Goal: Information Seeking & Learning: Learn about a topic

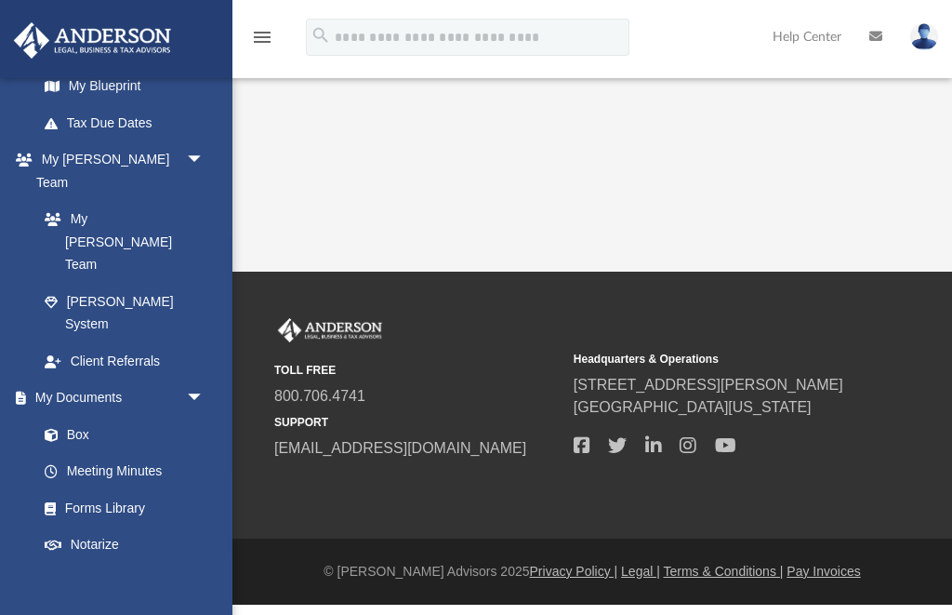
scroll to position [418, 0]
click at [135, 417] on link "Box" at bounding box center [129, 435] width 206 height 37
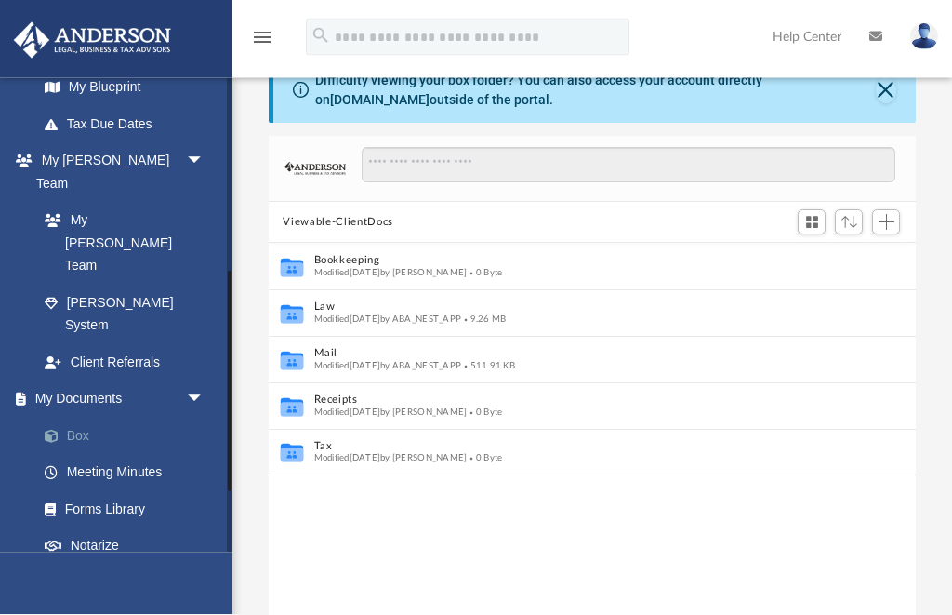
scroll to position [39, 0]
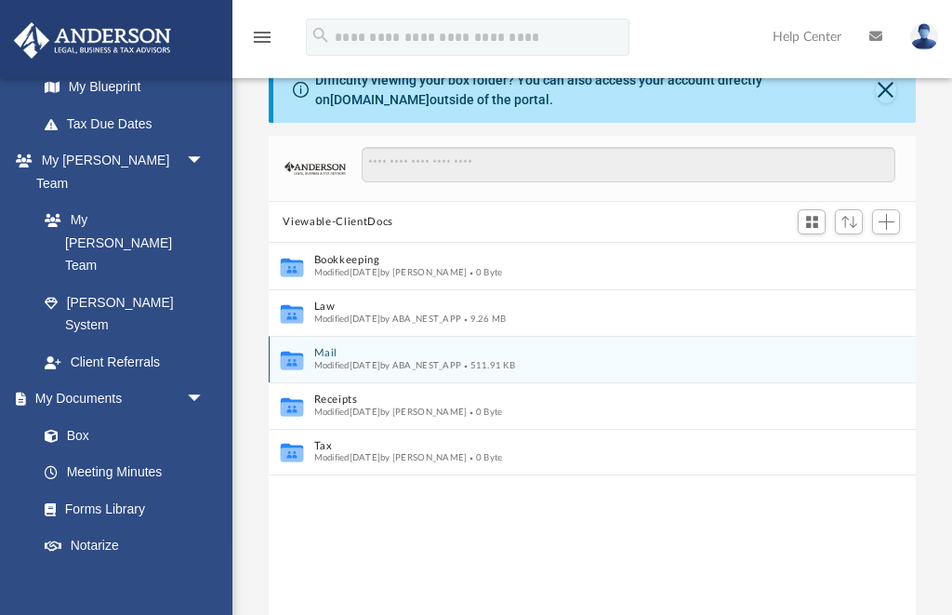
click at [522, 355] on button "Mail" at bounding box center [579, 354] width 533 height 12
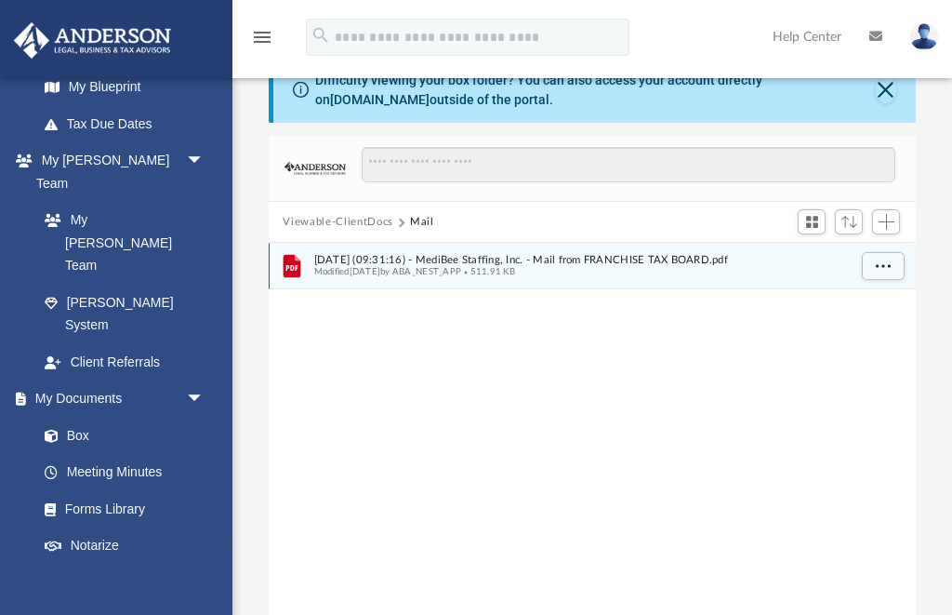
click at [677, 264] on span "2025.08.08 (09:31:16) - MediBee Staffing, Inc. - Mail from FRANCHISE TAX BOARD.…" at bounding box center [579, 260] width 533 height 12
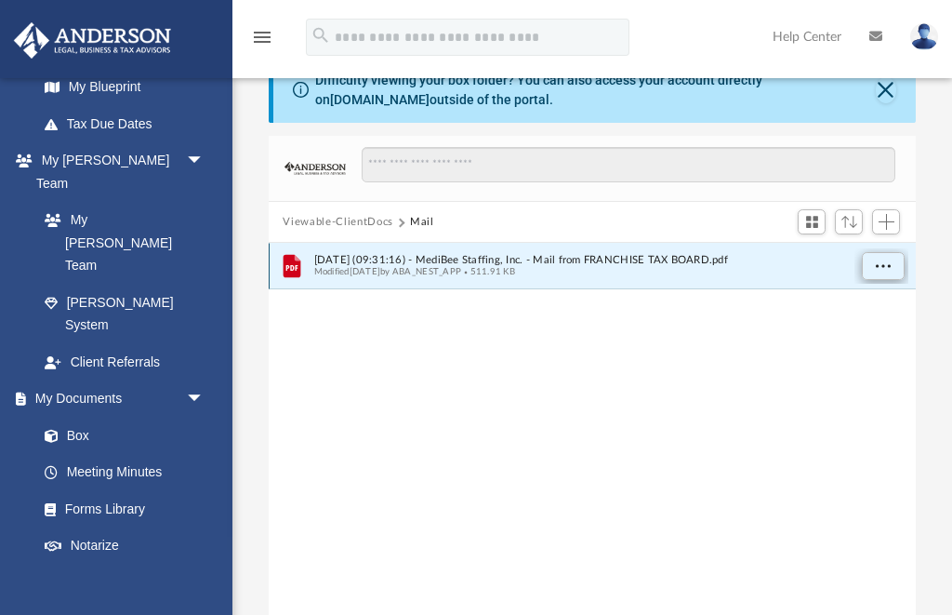
click at [894, 263] on button "More options" at bounding box center [882, 267] width 43 height 28
click at [863, 304] on li "Preview" at bounding box center [866, 303] width 54 height 20
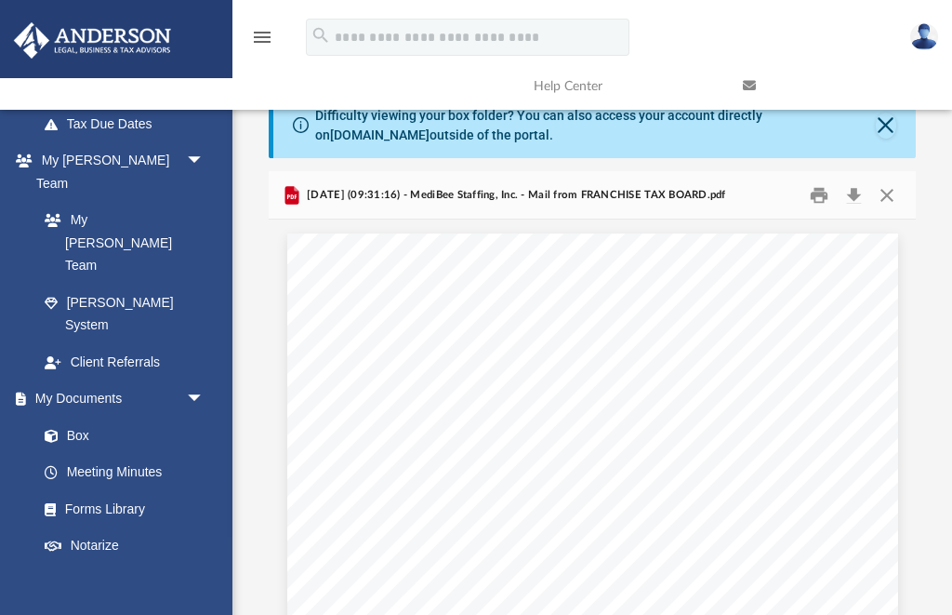
scroll to position [0, 0]
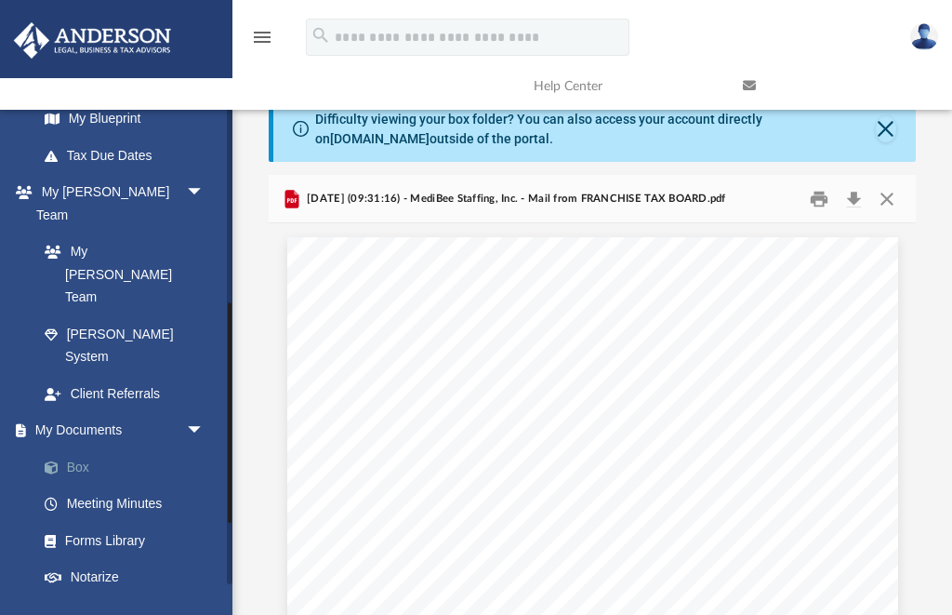
click at [101, 448] on link "Box" at bounding box center [129, 466] width 206 height 37
click at [91, 448] on link "Box" at bounding box center [129, 466] width 206 height 37
click at [96, 448] on link "Box" at bounding box center [129, 466] width 206 height 37
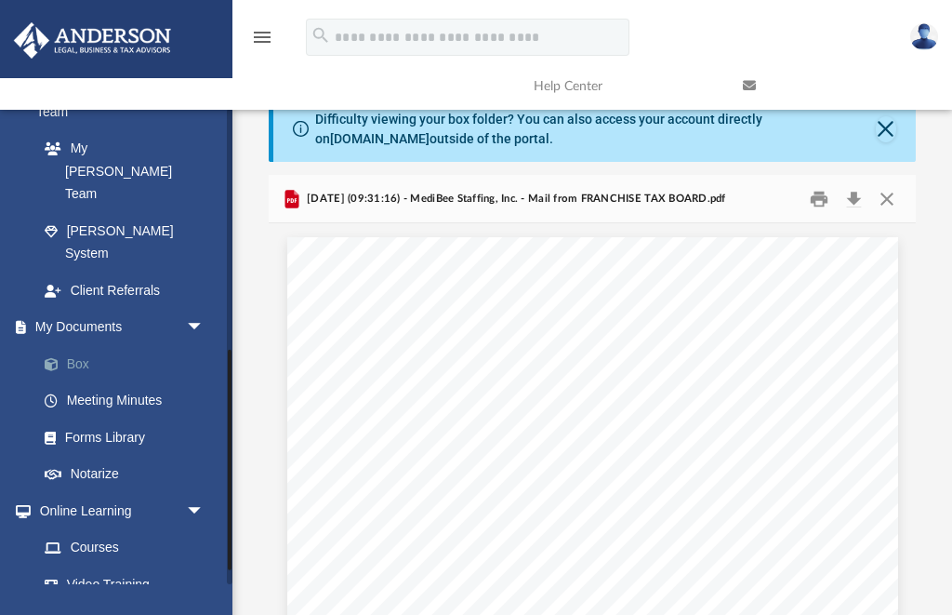
scroll to position [522, 0]
click at [150, 417] on link "Forms Library" at bounding box center [129, 435] width 206 height 37
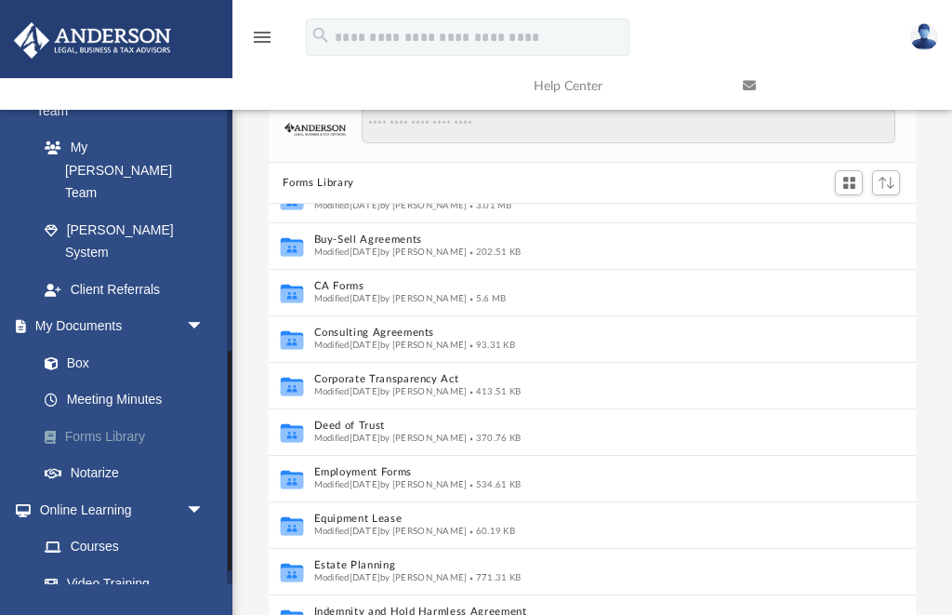
scroll to position [261, 0]
click at [85, 344] on link "Box" at bounding box center [129, 362] width 206 height 37
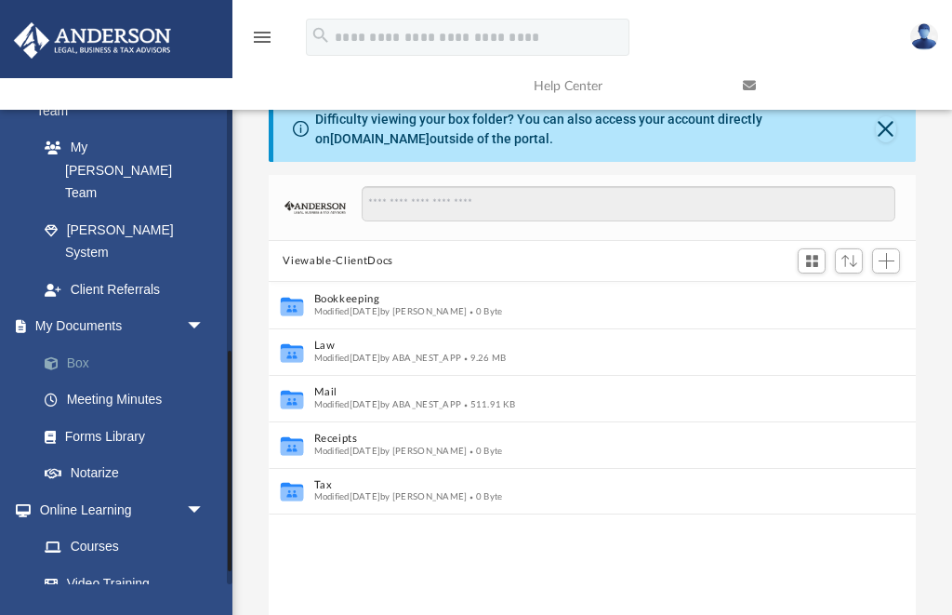
scroll to position [423, 647]
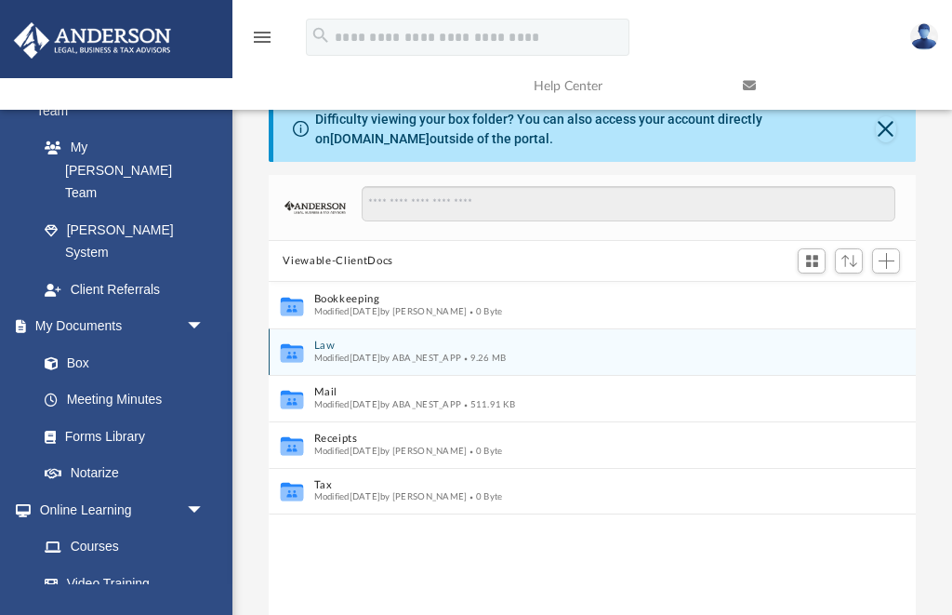
click at [418, 347] on button "Law" at bounding box center [579, 346] width 533 height 12
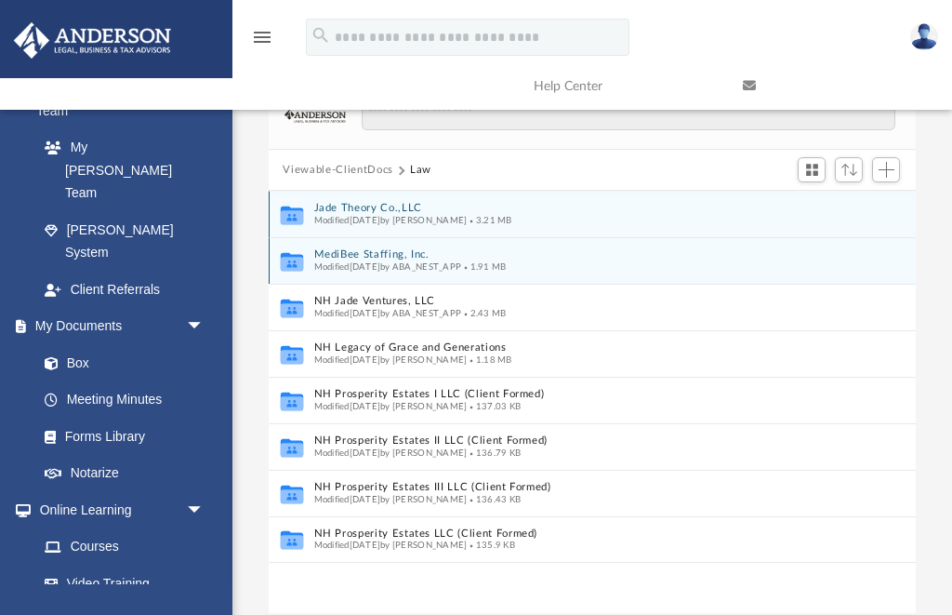
scroll to position [90, 0]
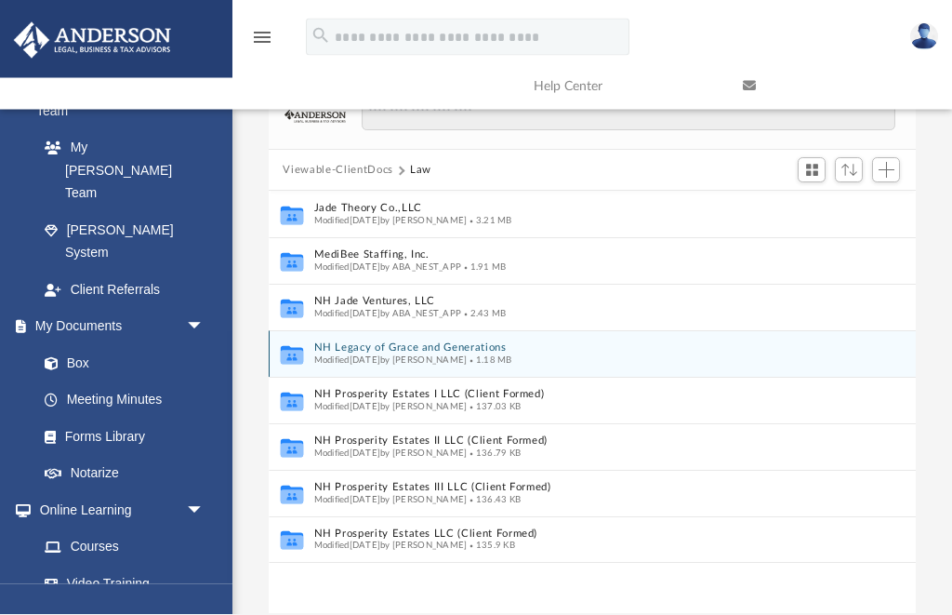
click at [547, 343] on button "NH Legacy of Grace and Generations" at bounding box center [579, 349] width 533 height 12
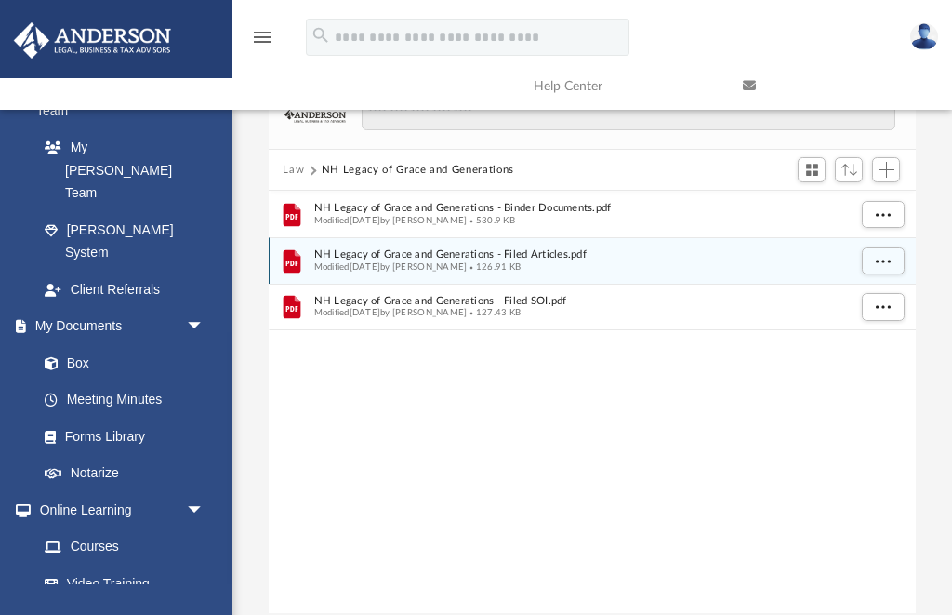
click at [616, 263] on div "Modified Thu Jul 31 2025 by Jasmine Grayson 126.91 KB" at bounding box center [579, 267] width 533 height 12
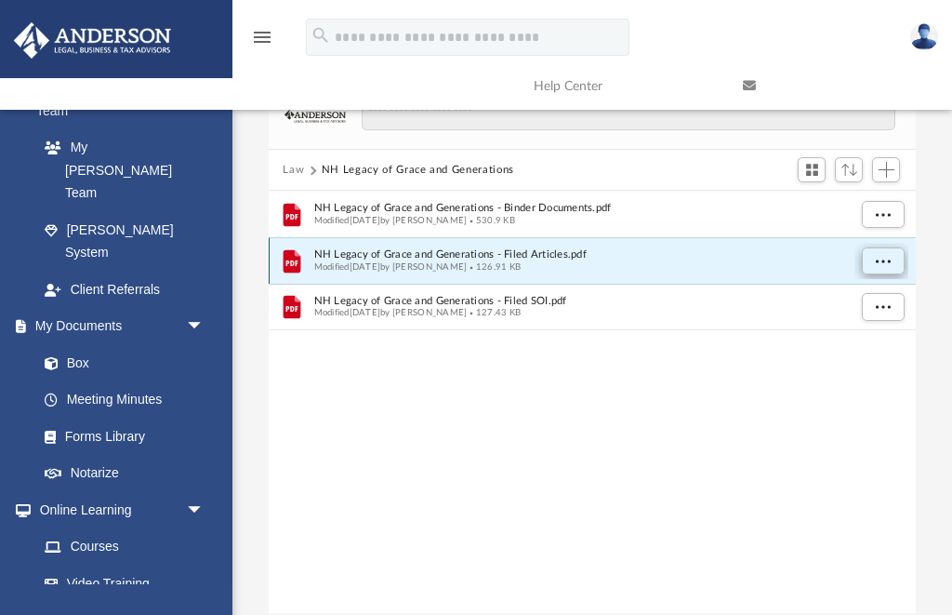
click at [879, 270] on button "More options" at bounding box center [882, 261] width 43 height 28
click at [879, 303] on li "Preview" at bounding box center [866, 298] width 54 height 20
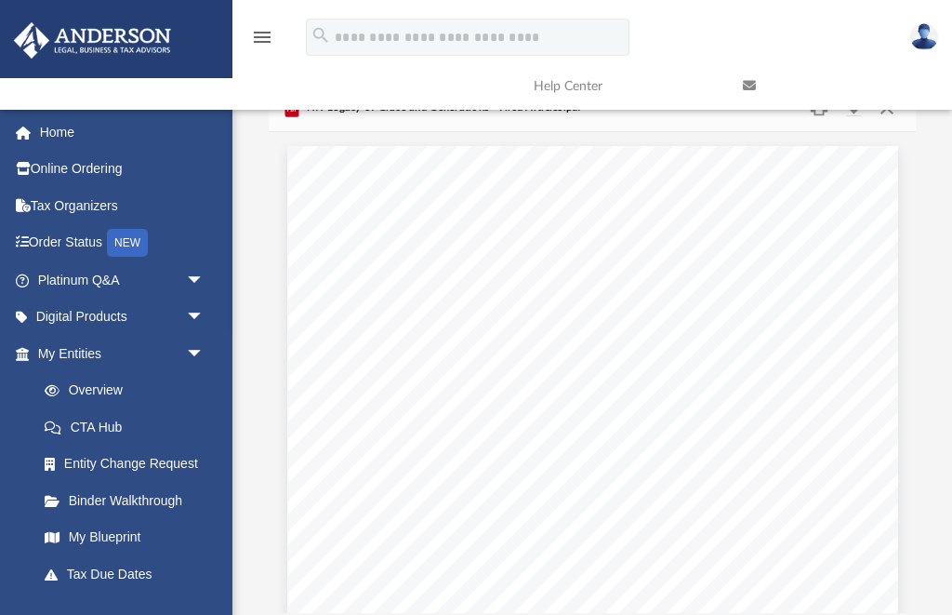
scroll to position [-2, 0]
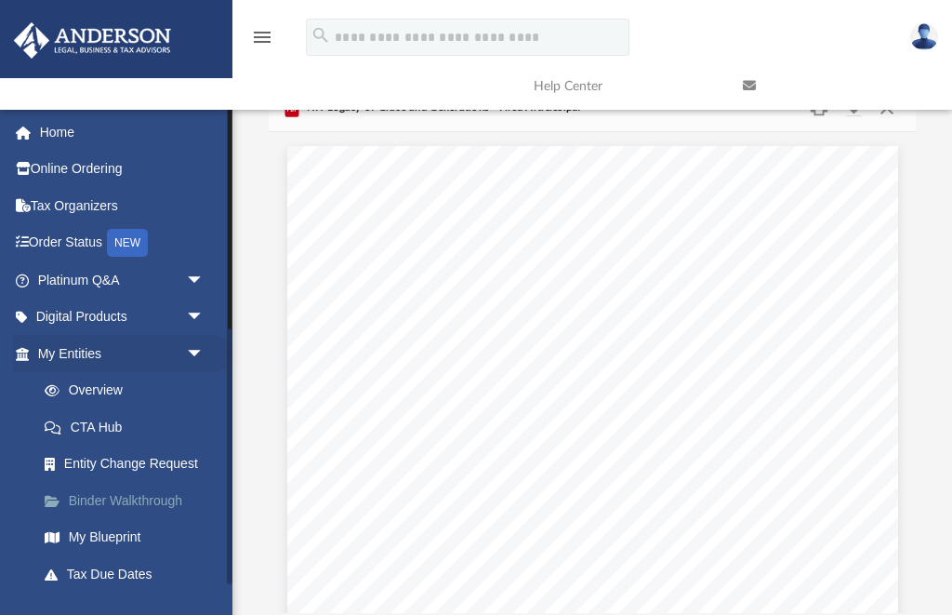
click at [168, 495] on link "Binder Walkthrough" at bounding box center [129, 500] width 206 height 37
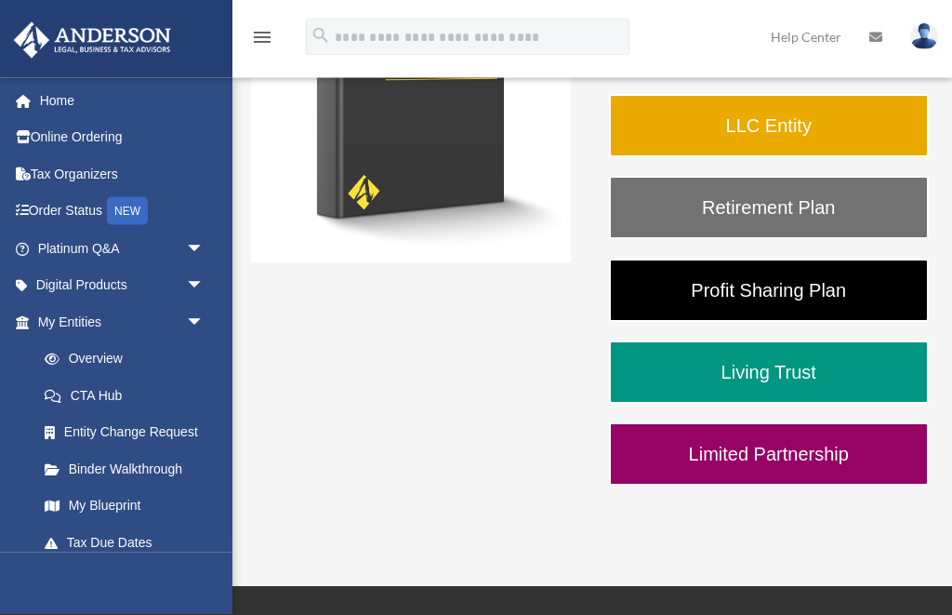
scroll to position [386, 0]
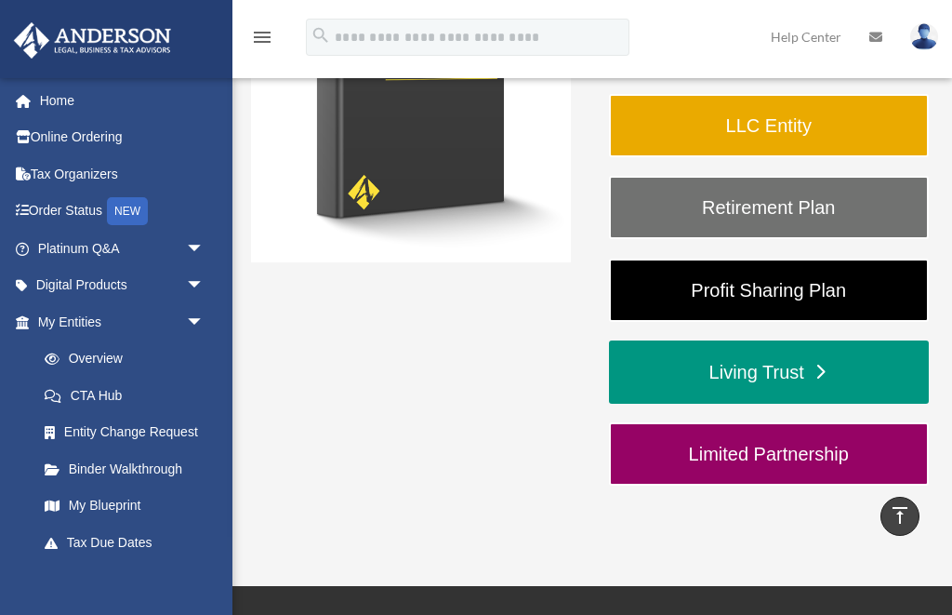
click at [761, 382] on link "Living Trust" at bounding box center [769, 371] width 320 height 63
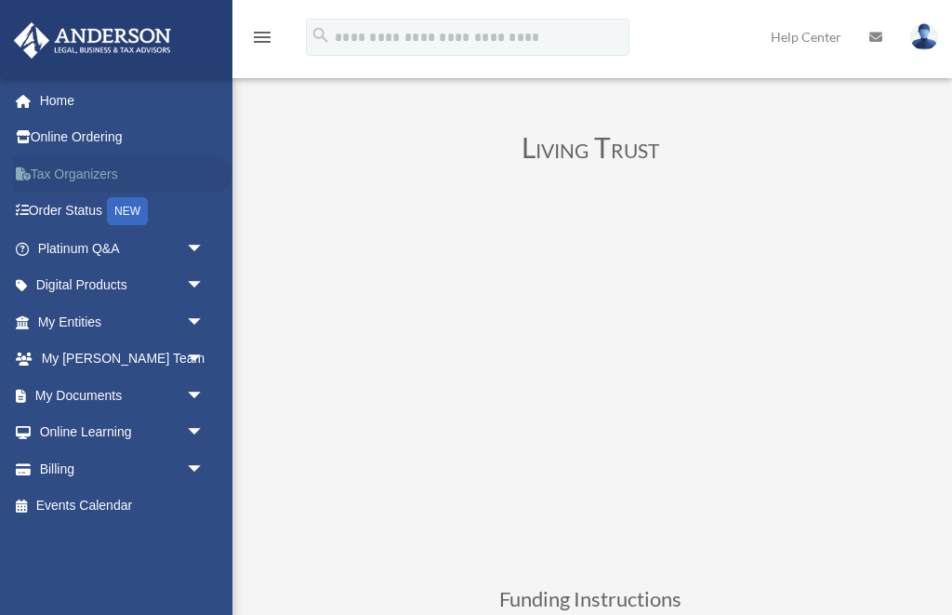
click at [90, 167] on link "Tax Organizers" at bounding box center [122, 173] width 219 height 37
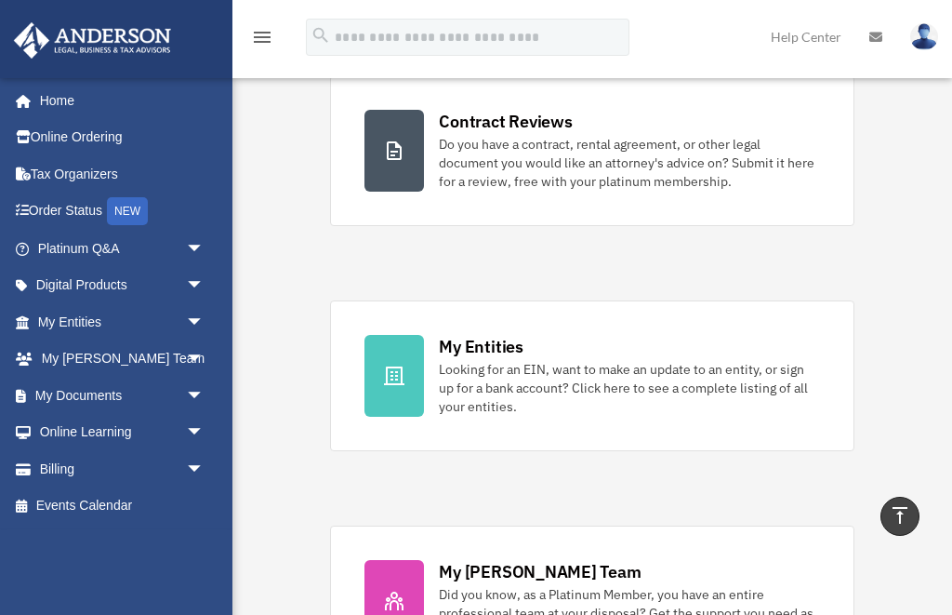
scroll to position [374, 0]
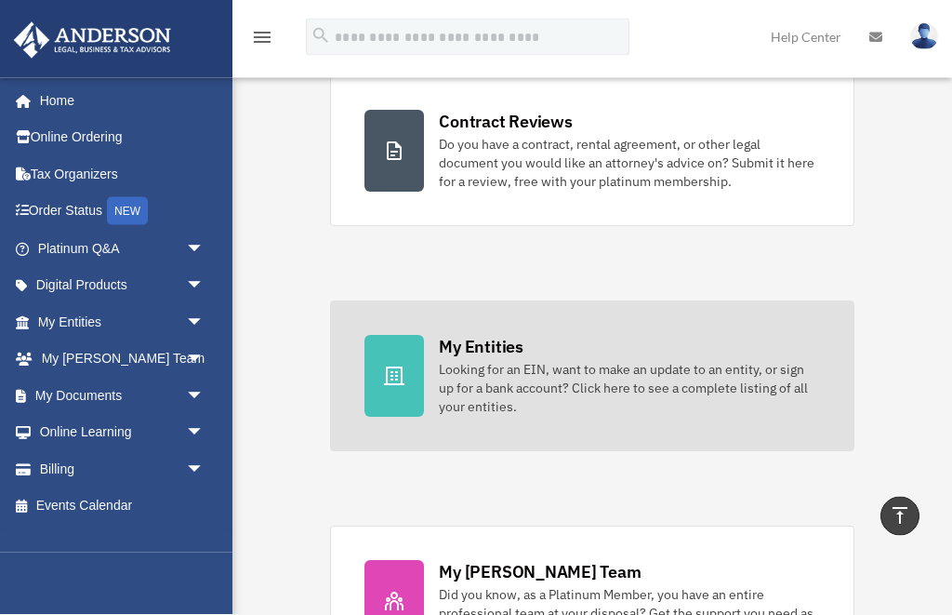
click at [580, 361] on div "Looking for an EIN, want to make an update to an entity, or sign up for a bank …" at bounding box center [629, 389] width 380 height 56
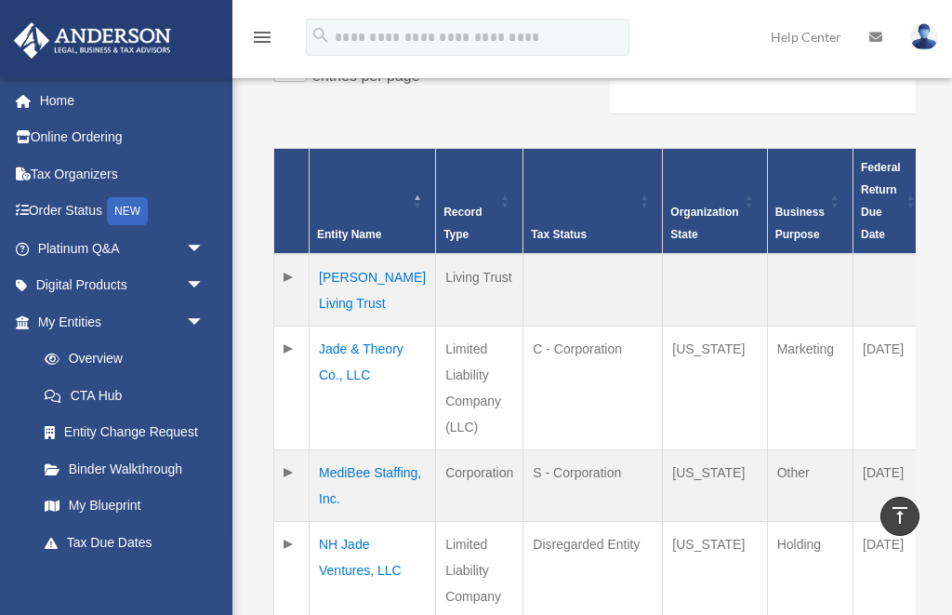
scroll to position [401, 0]
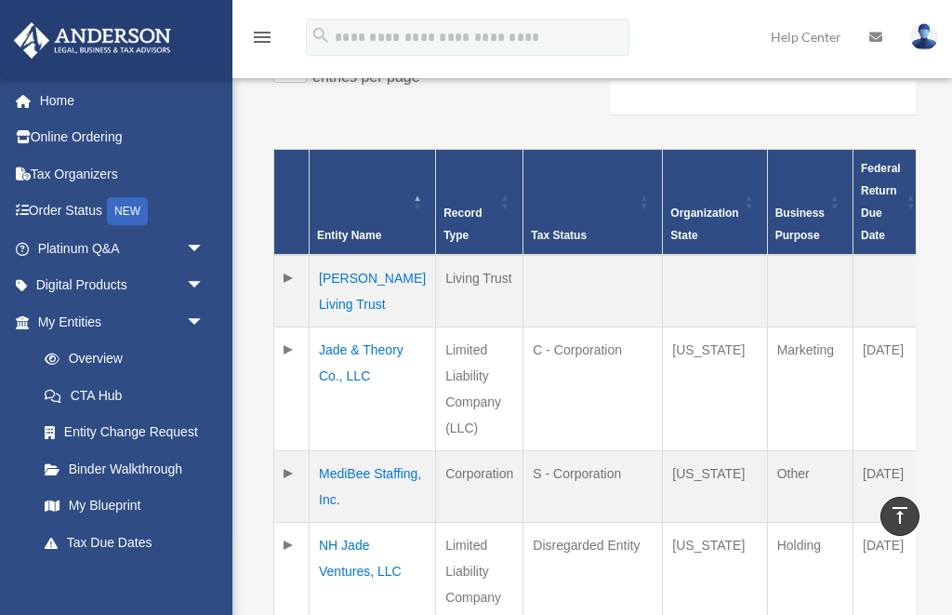
click at [360, 279] on td "[PERSON_NAME] Living Trust" at bounding box center [373, 291] width 126 height 73
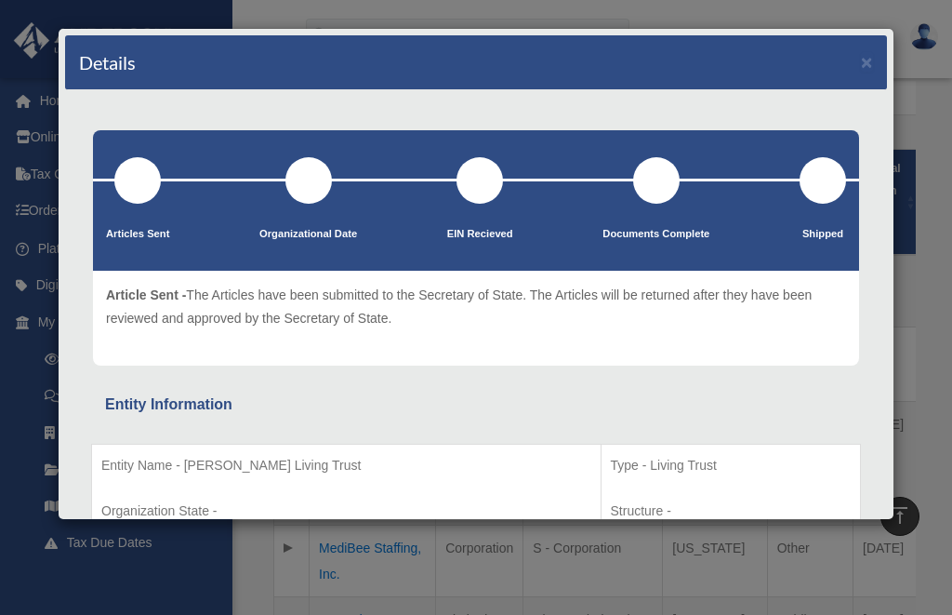
scroll to position [0, 0]
click at [864, 63] on button "×" at bounding box center [867, 62] width 12 height 20
